Goal: Task Accomplishment & Management: Manage account settings

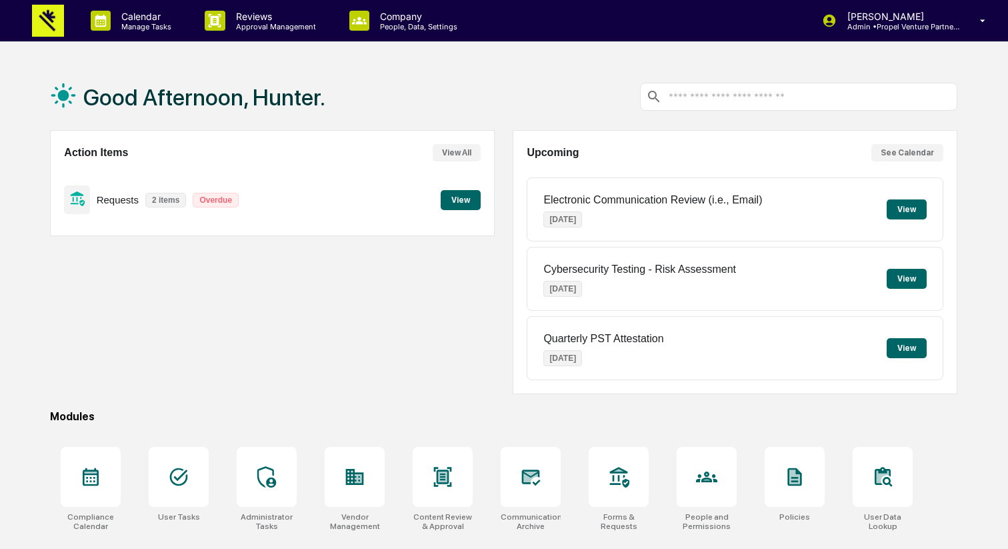
click at [463, 197] on button "View" at bounding box center [461, 200] width 40 height 20
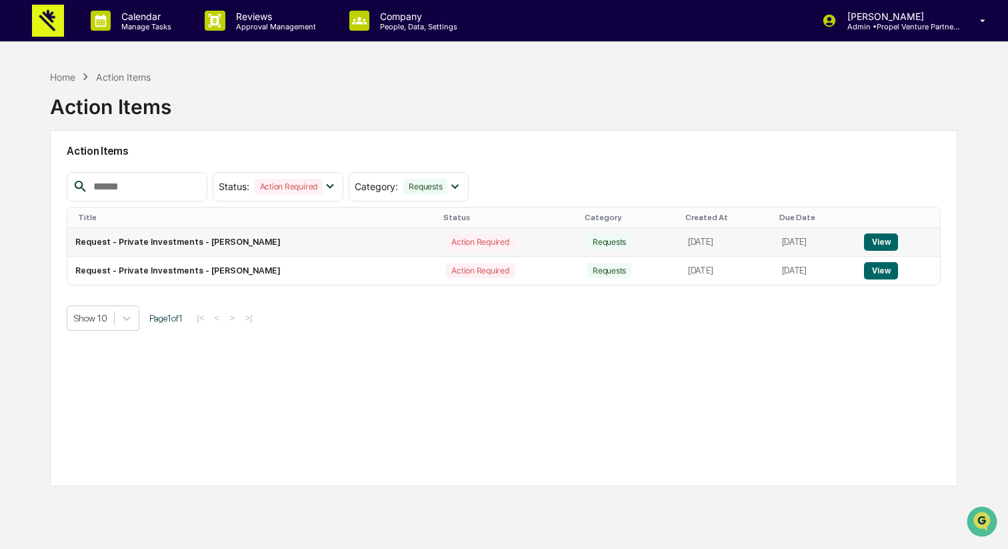
click at [320, 249] on td "Request - Private Investments - [PERSON_NAME]" at bounding box center [252, 242] width 371 height 29
click at [376, 248] on td "Request - Private Investments - [PERSON_NAME]" at bounding box center [252, 242] width 371 height 29
click at [898, 241] on button "View" at bounding box center [881, 241] width 34 height 17
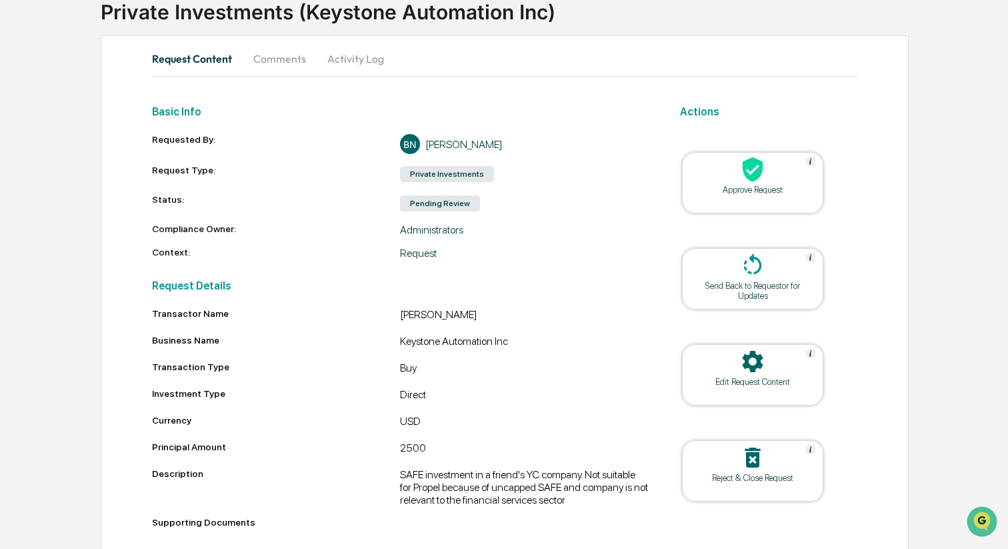
scroll to position [122, 0]
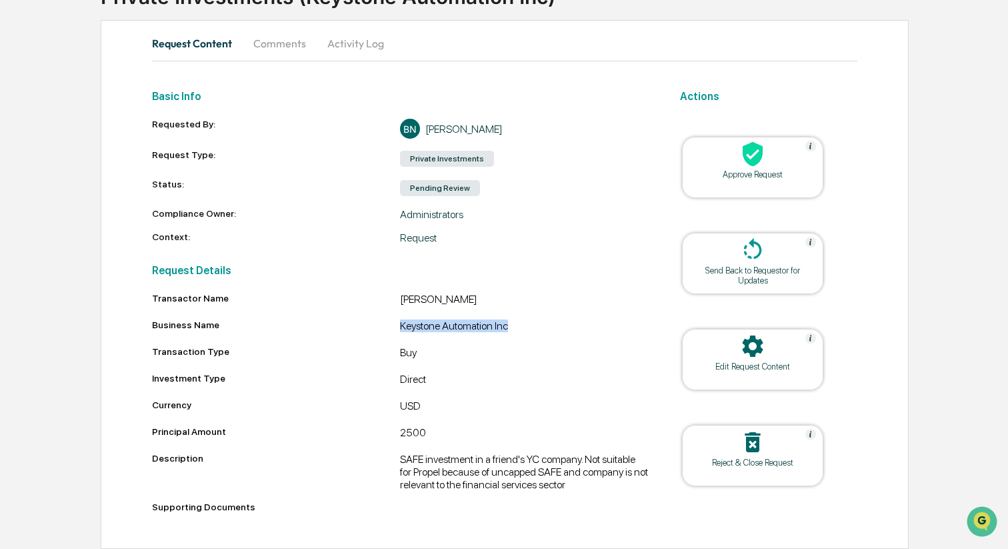
drag, startPoint x: 400, startPoint y: 315, endPoint x: 517, endPoint y: 314, distance: 117.3
click at [518, 319] on div "Keystone Automation Inc" at bounding box center [524, 327] width 248 height 16
copy div "Keystone Automation Inc"
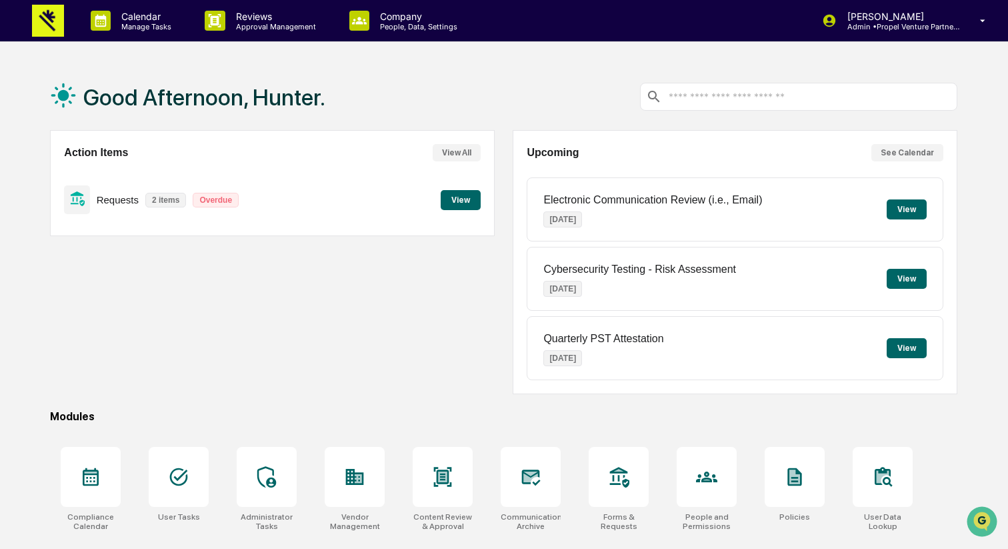
click at [469, 199] on button "View" at bounding box center [461, 200] width 40 height 20
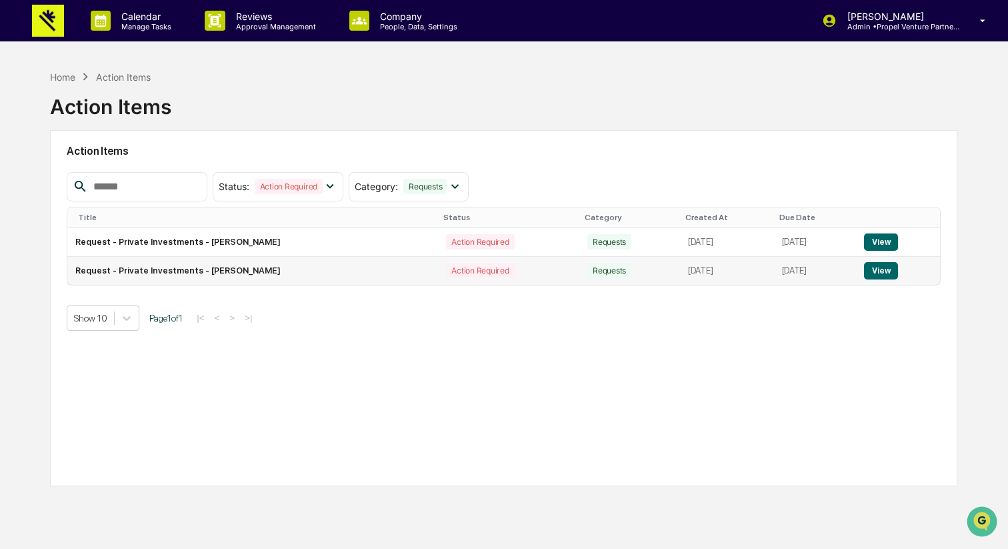
click at [509, 272] on td "Action Required" at bounding box center [508, 271] width 141 height 28
click at [889, 271] on button "View" at bounding box center [881, 270] width 34 height 17
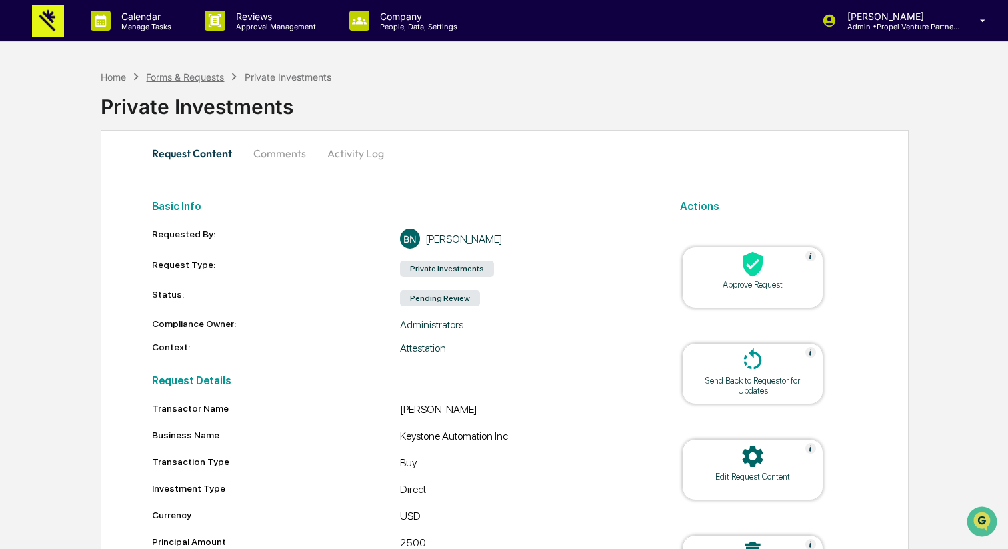
click at [183, 78] on div "Forms & Requests" at bounding box center [185, 76] width 78 height 11
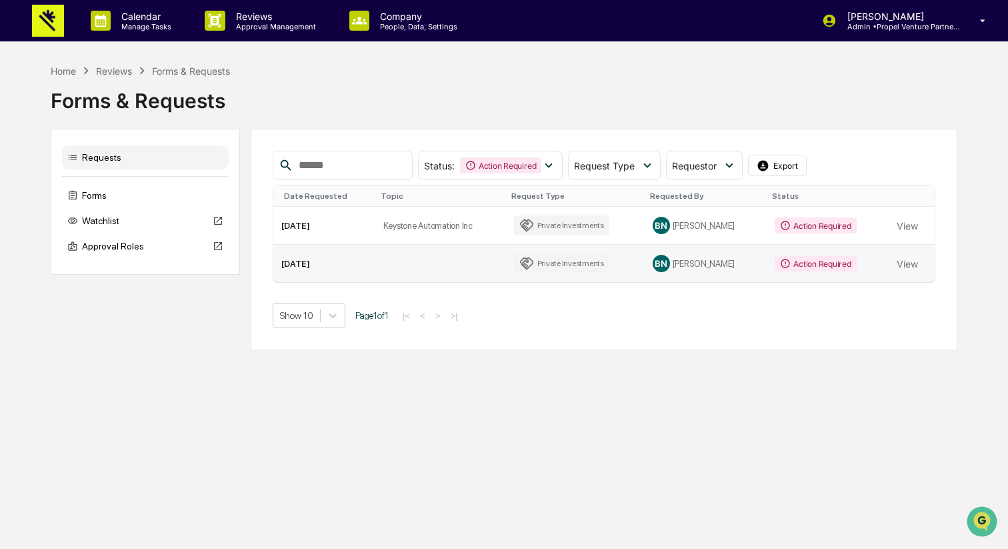
click at [437, 269] on td at bounding box center [440, 263] width 131 height 37
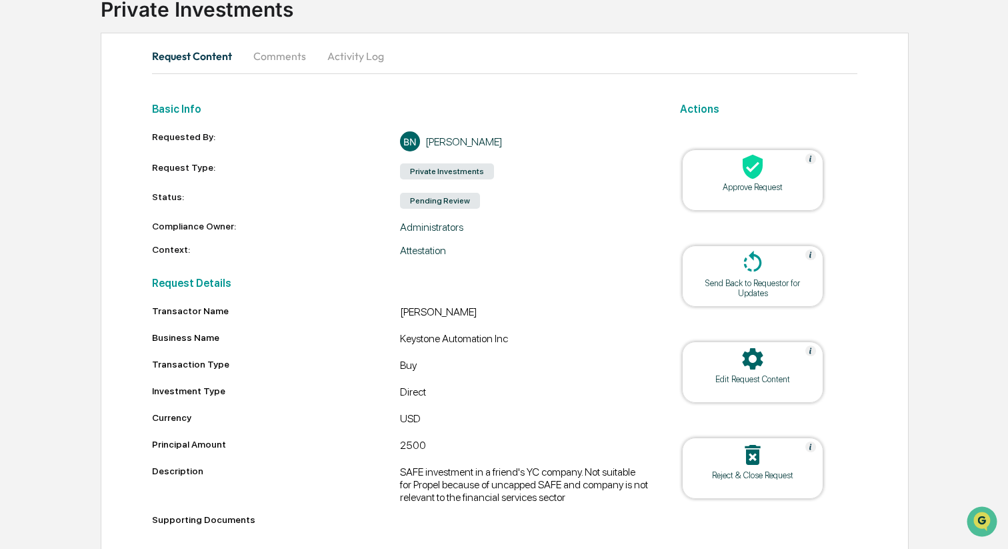
scroll to position [113, 0]
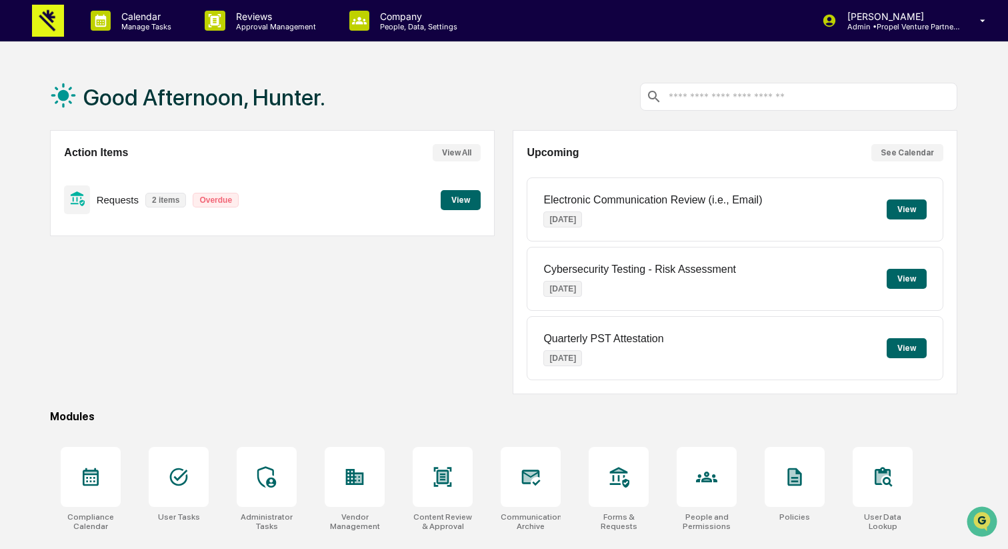
click at [341, 203] on div "Requests 2 items Overdue View" at bounding box center [272, 199] width 417 height 45
click at [445, 201] on button "View" at bounding box center [461, 200] width 40 height 20
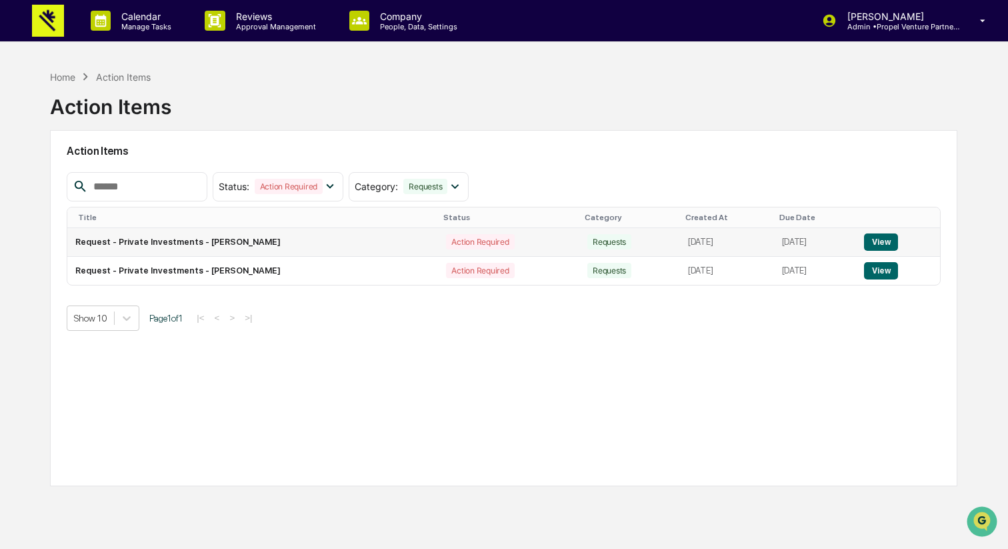
click at [438, 245] on td "Action Required" at bounding box center [508, 242] width 141 height 29
click at [356, 242] on td "Request - Private Investments - [PERSON_NAME]" at bounding box center [252, 242] width 371 height 29
click at [885, 241] on button "View" at bounding box center [881, 241] width 34 height 17
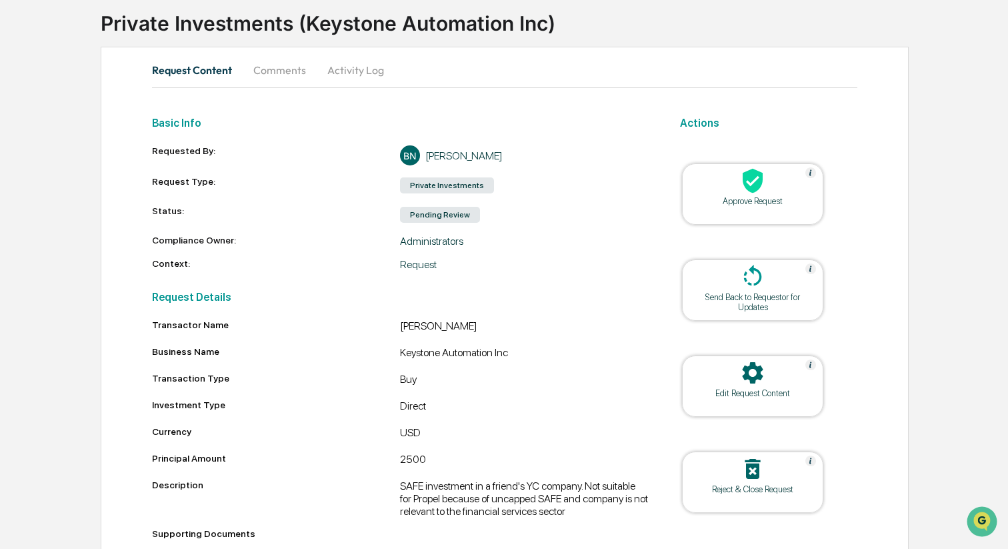
scroll to position [55, 0]
